Goal: Task Accomplishment & Management: Use online tool/utility

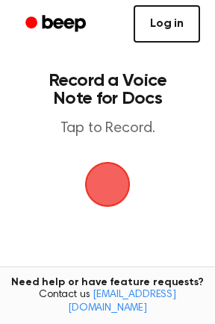
click at [169, 26] on link "Log in" at bounding box center [167, 23] width 66 height 37
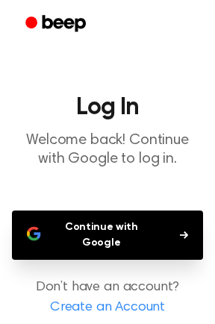
click at [133, 234] on button "Continue with Google" at bounding box center [107, 235] width 191 height 49
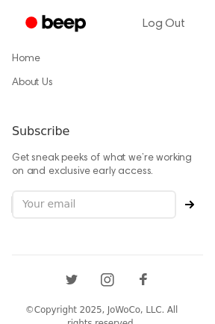
scroll to position [1398, 0]
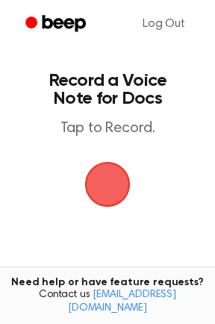
click at [101, 186] on span "button" at bounding box center [107, 184] width 55 height 55
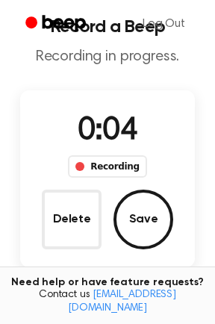
scroll to position [120, 0]
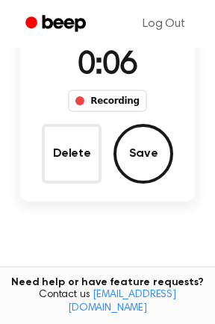
click at [70, 147] on button "Delete" at bounding box center [72, 154] width 60 height 60
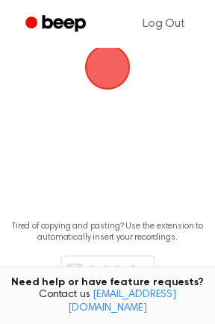
scroll to position [60, 0]
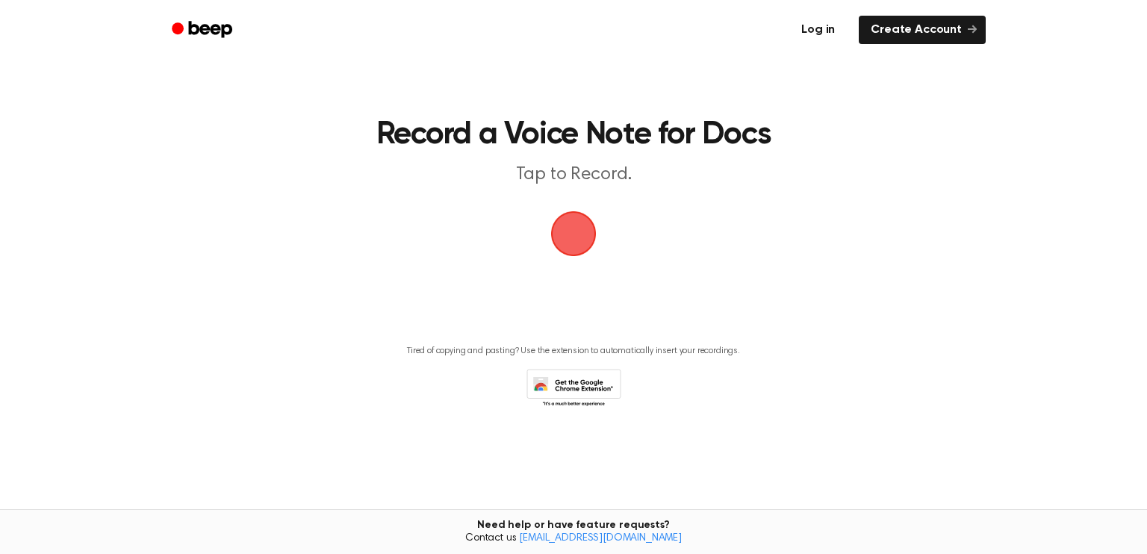
click at [825, 34] on link "Log in" at bounding box center [818, 30] width 63 height 34
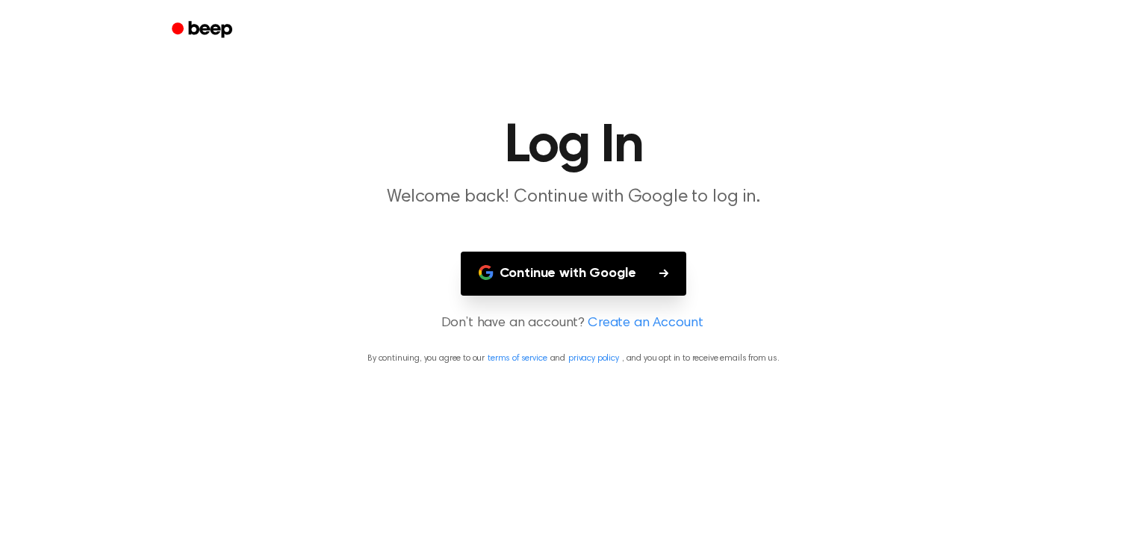
click at [593, 279] on button "Continue with Google" at bounding box center [574, 274] width 226 height 44
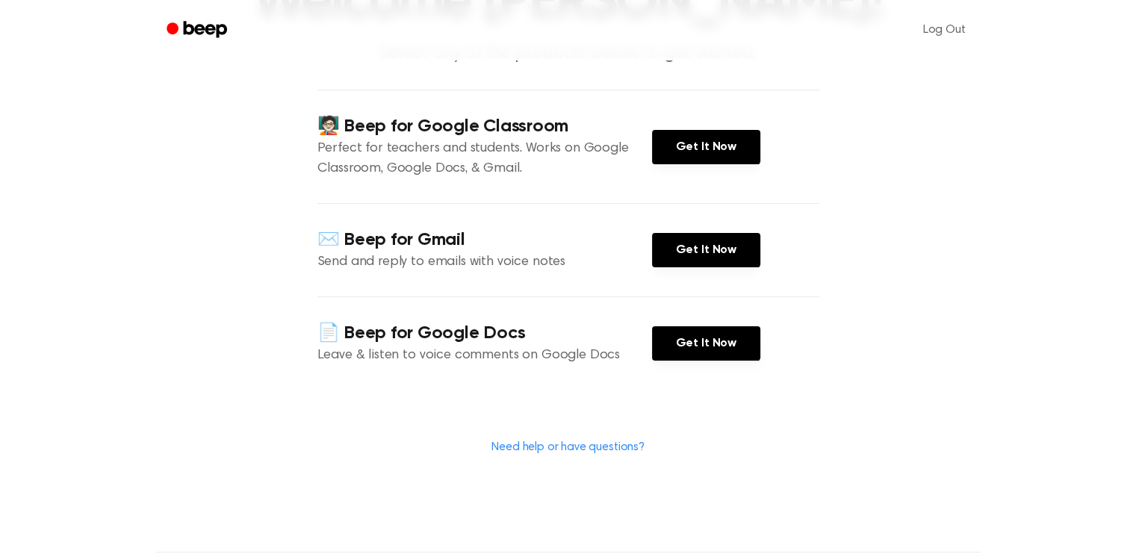
scroll to position [299, 0]
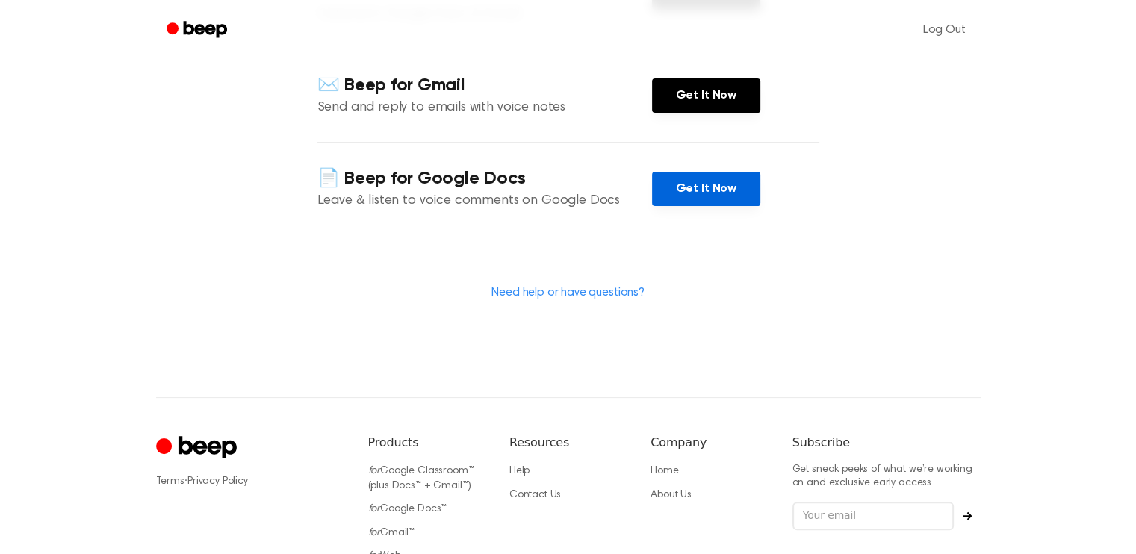
click at [707, 187] on link "Get It Now" at bounding box center [706, 189] width 108 height 34
